Goal: Transaction & Acquisition: Book appointment/travel/reservation

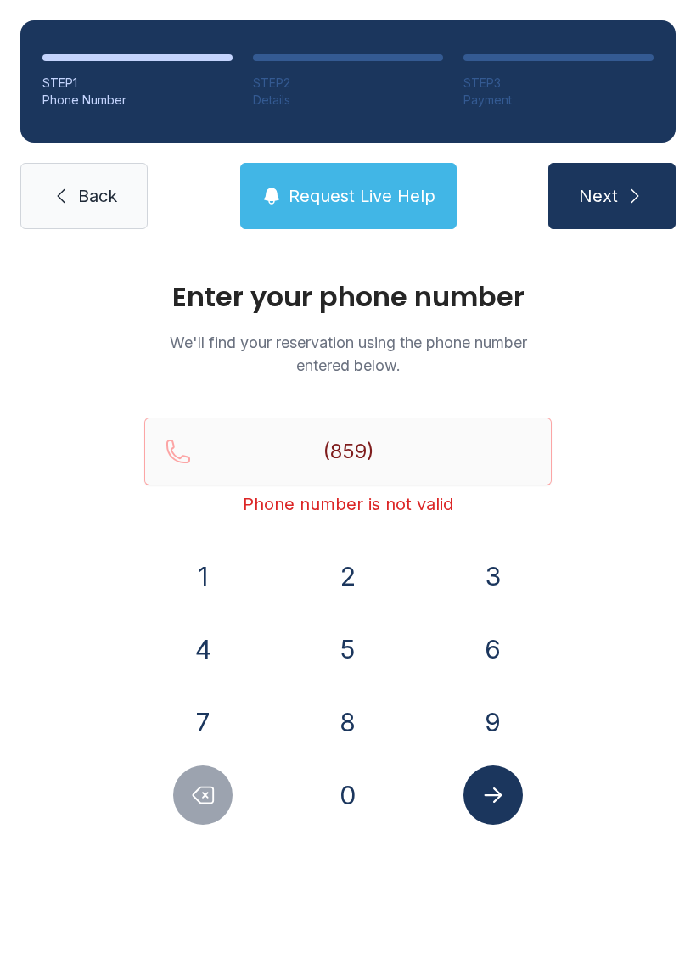
click at [199, 652] on button "4" at bounding box center [202, 648] width 59 height 59
click at [346, 715] on button "8" at bounding box center [347, 721] width 59 height 59
click at [477, 724] on button "9" at bounding box center [492, 721] width 59 height 59
click at [356, 584] on button "2" at bounding box center [347, 576] width 59 height 59
click at [356, 630] on button "5" at bounding box center [347, 648] width 59 height 59
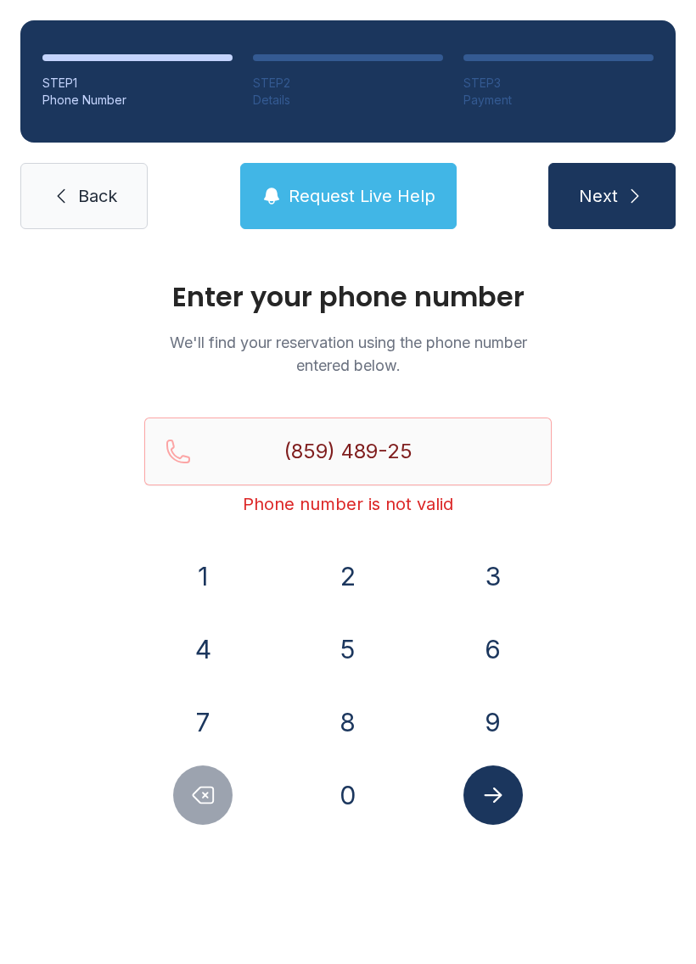
click at [364, 716] on button "8" at bounding box center [347, 721] width 59 height 59
click at [205, 575] on button "1" at bounding box center [202, 576] width 59 height 59
type input "[PHONE_NUMBER]"
click at [498, 802] on icon "Submit lookup form" at bounding box center [492, 794] width 25 height 25
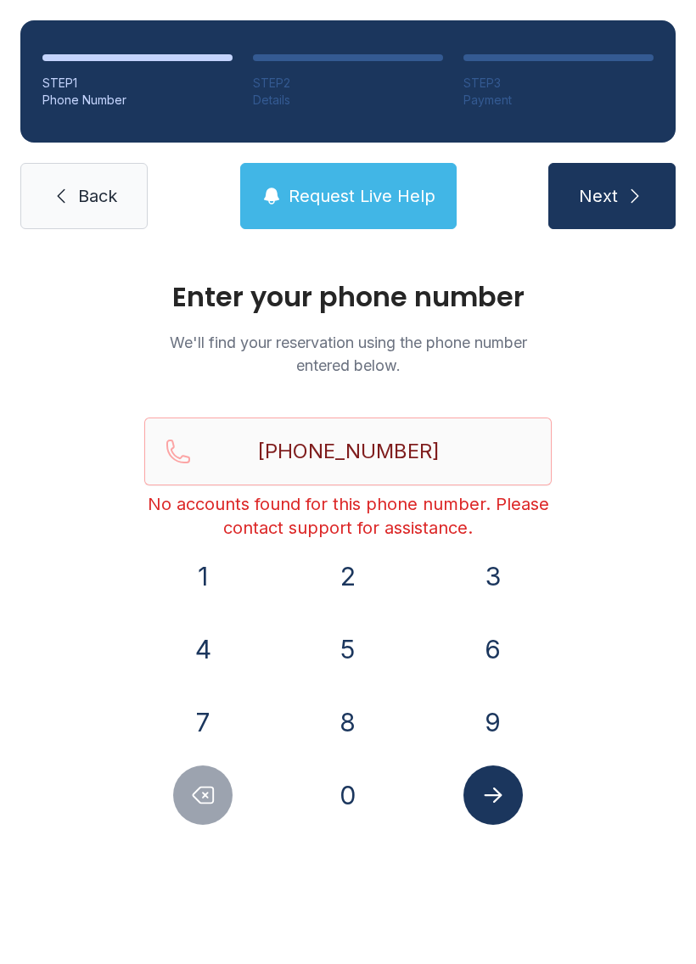
click at [384, 183] on button "Request Live Help" at bounding box center [348, 196] width 216 height 66
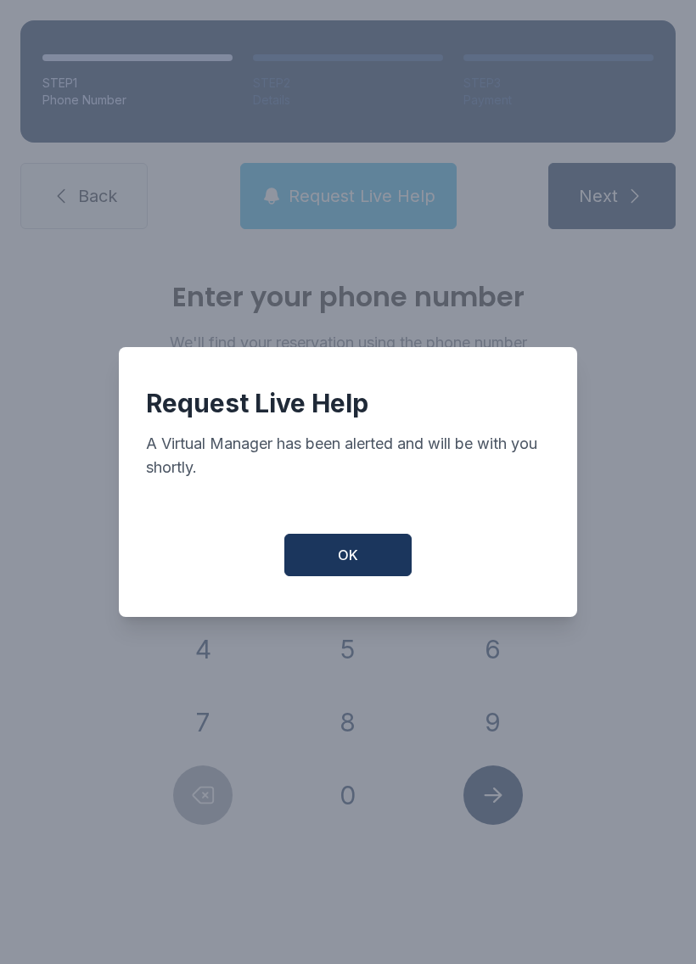
click at [361, 561] on button "OK" at bounding box center [347, 555] width 127 height 42
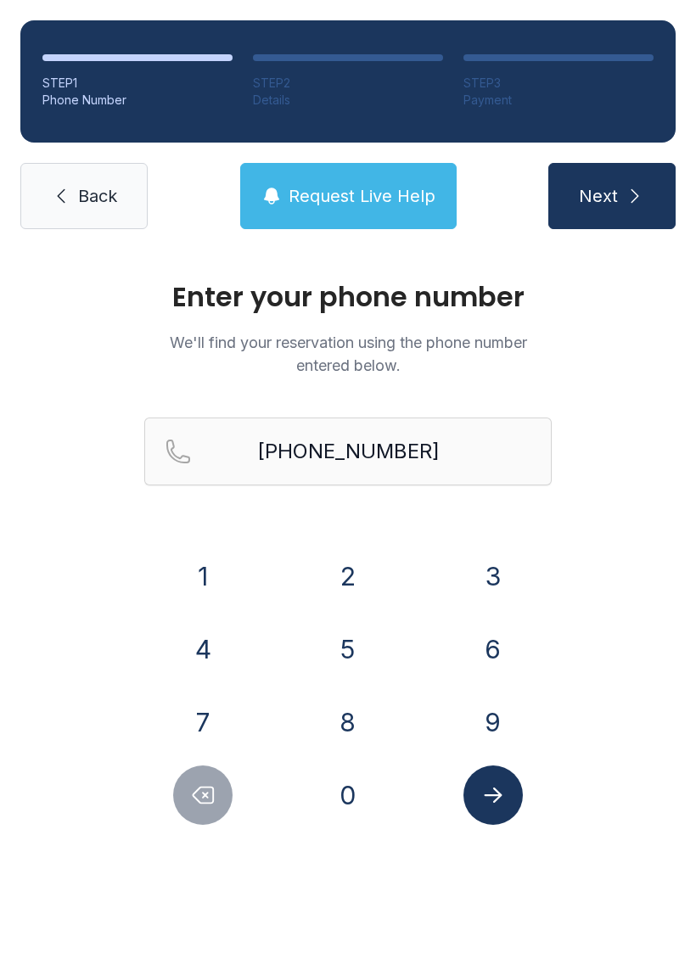
click at [89, 204] on span "Back" at bounding box center [97, 196] width 39 height 24
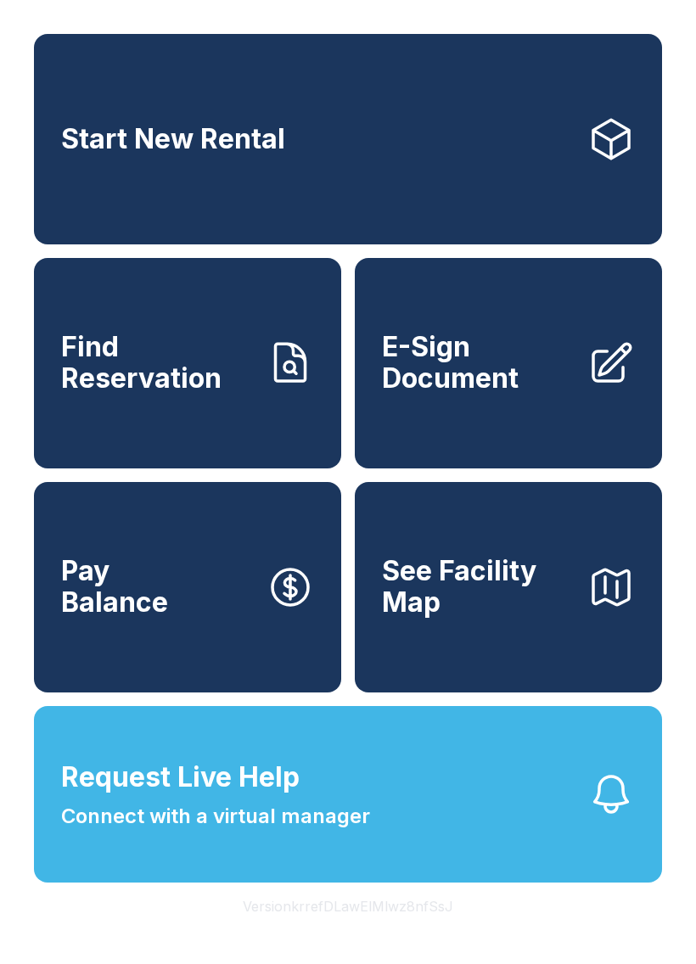
click at [127, 151] on span "Start New Rental" at bounding box center [173, 139] width 224 height 31
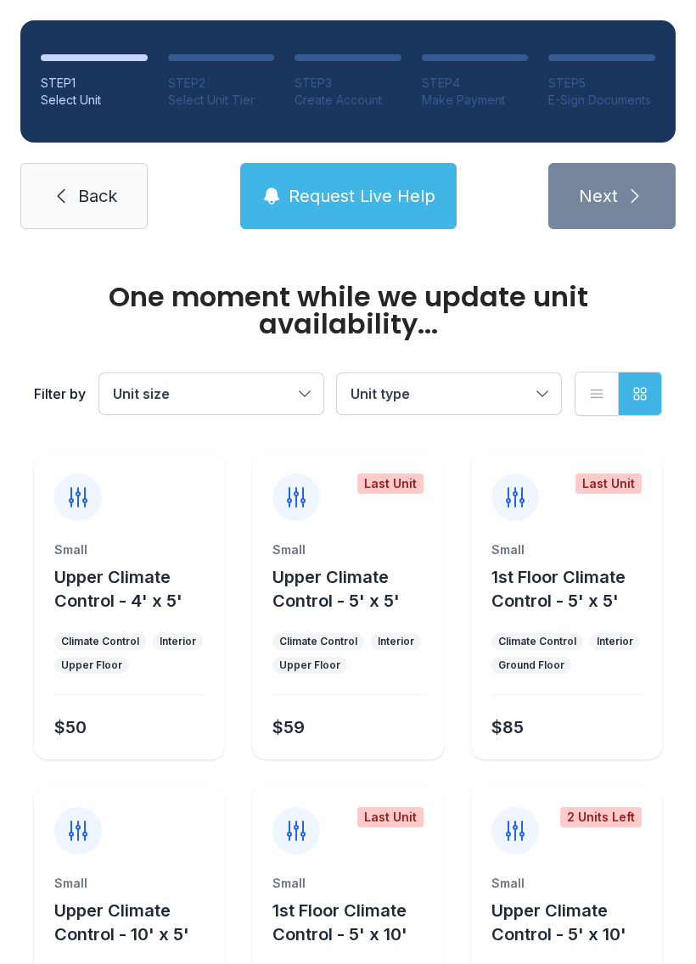
click at [63, 203] on icon at bounding box center [61, 196] width 20 height 20
